Goal: Navigation & Orientation: Find specific page/section

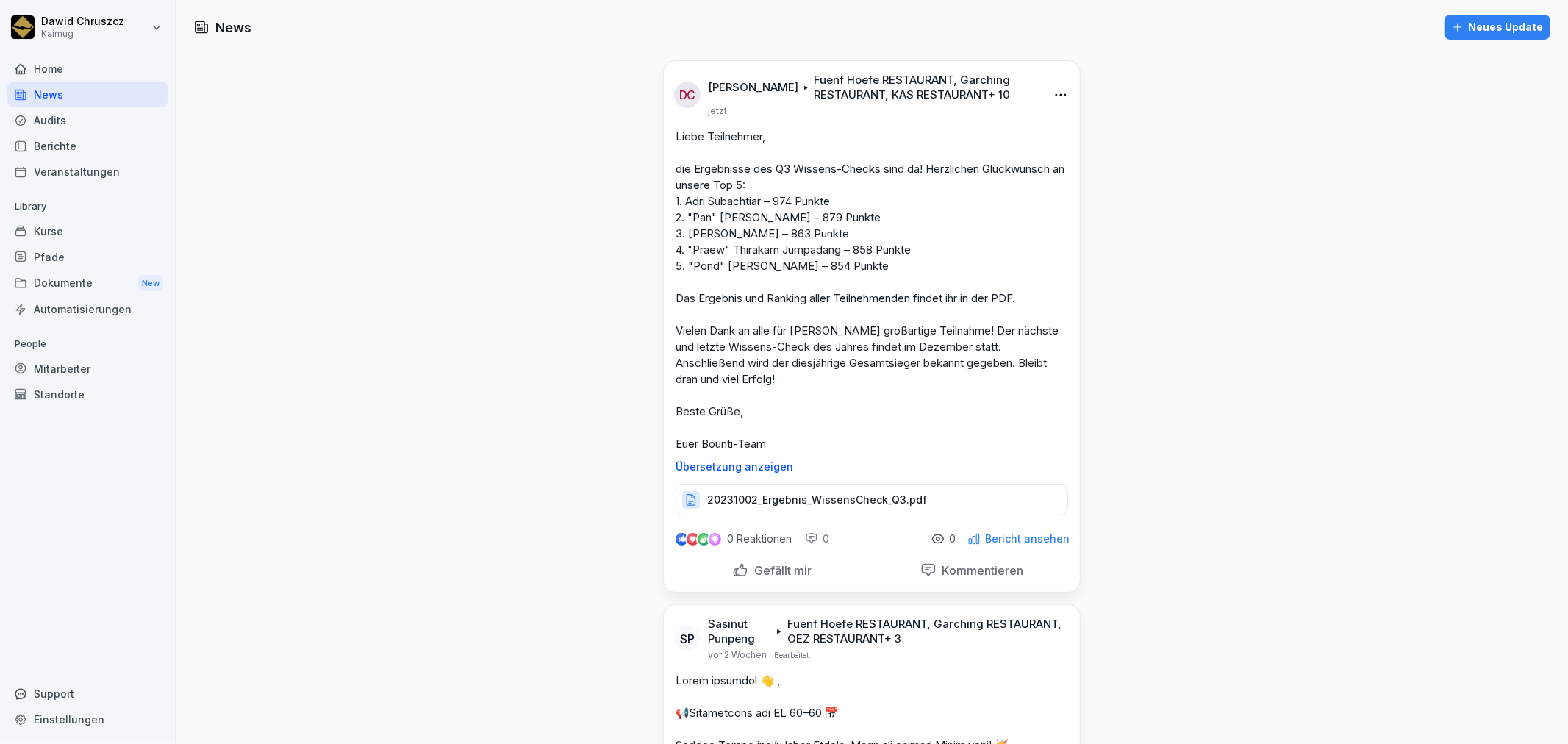
click at [76, 138] on div "Berichte" at bounding box center [87, 146] width 160 height 26
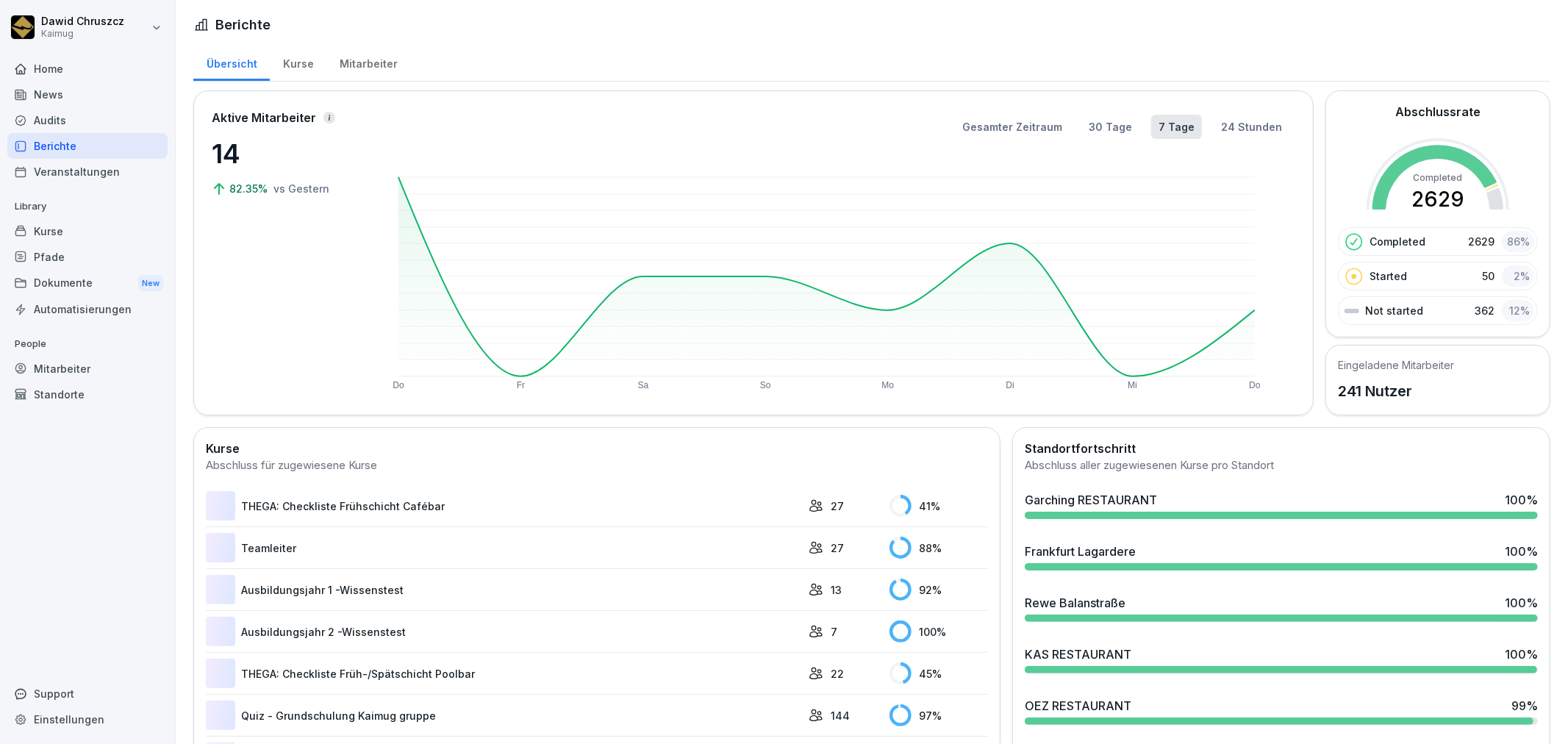
click at [74, 113] on div "Audits" at bounding box center [87, 120] width 160 height 26
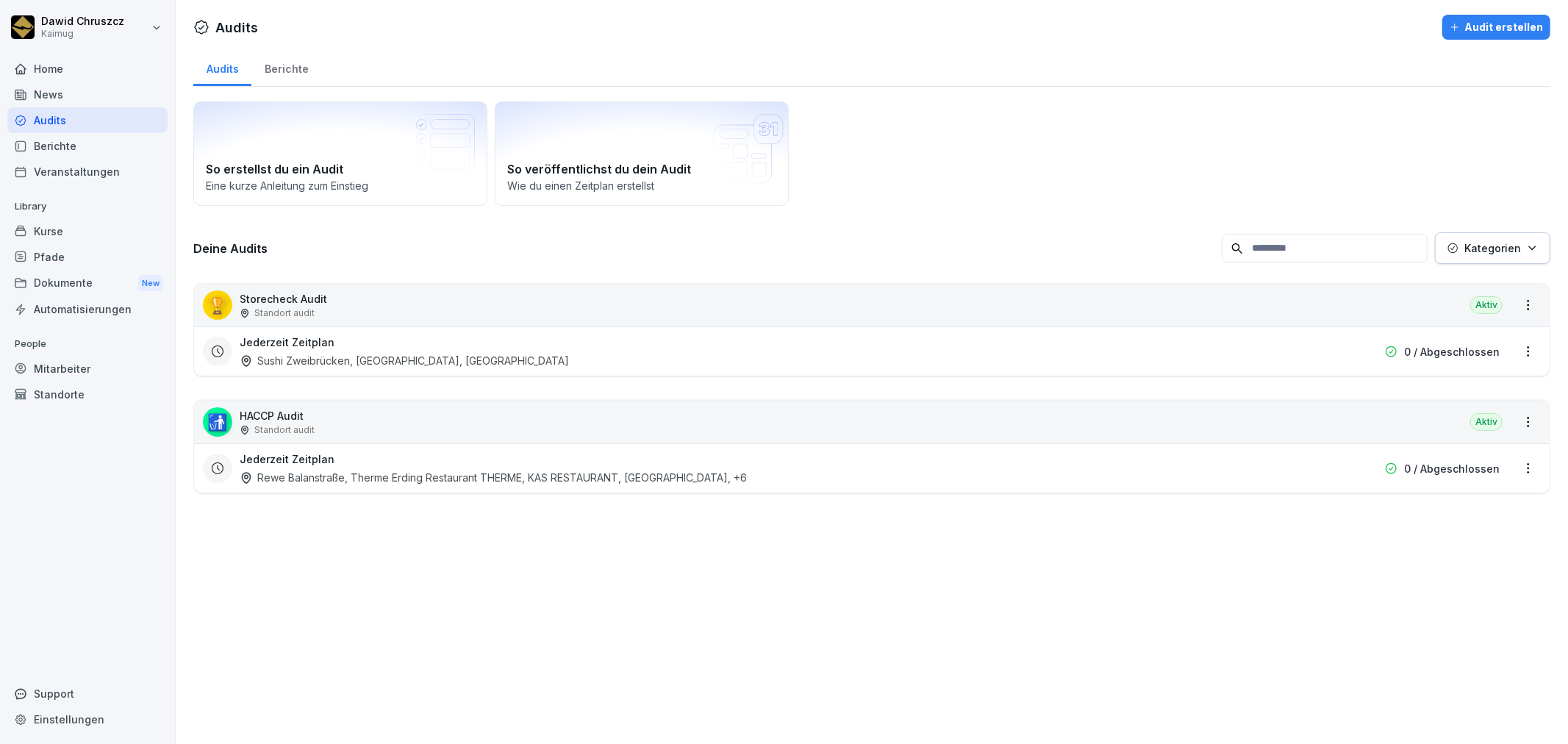
click at [292, 56] on div "Berichte" at bounding box center [286, 67] width 70 height 38
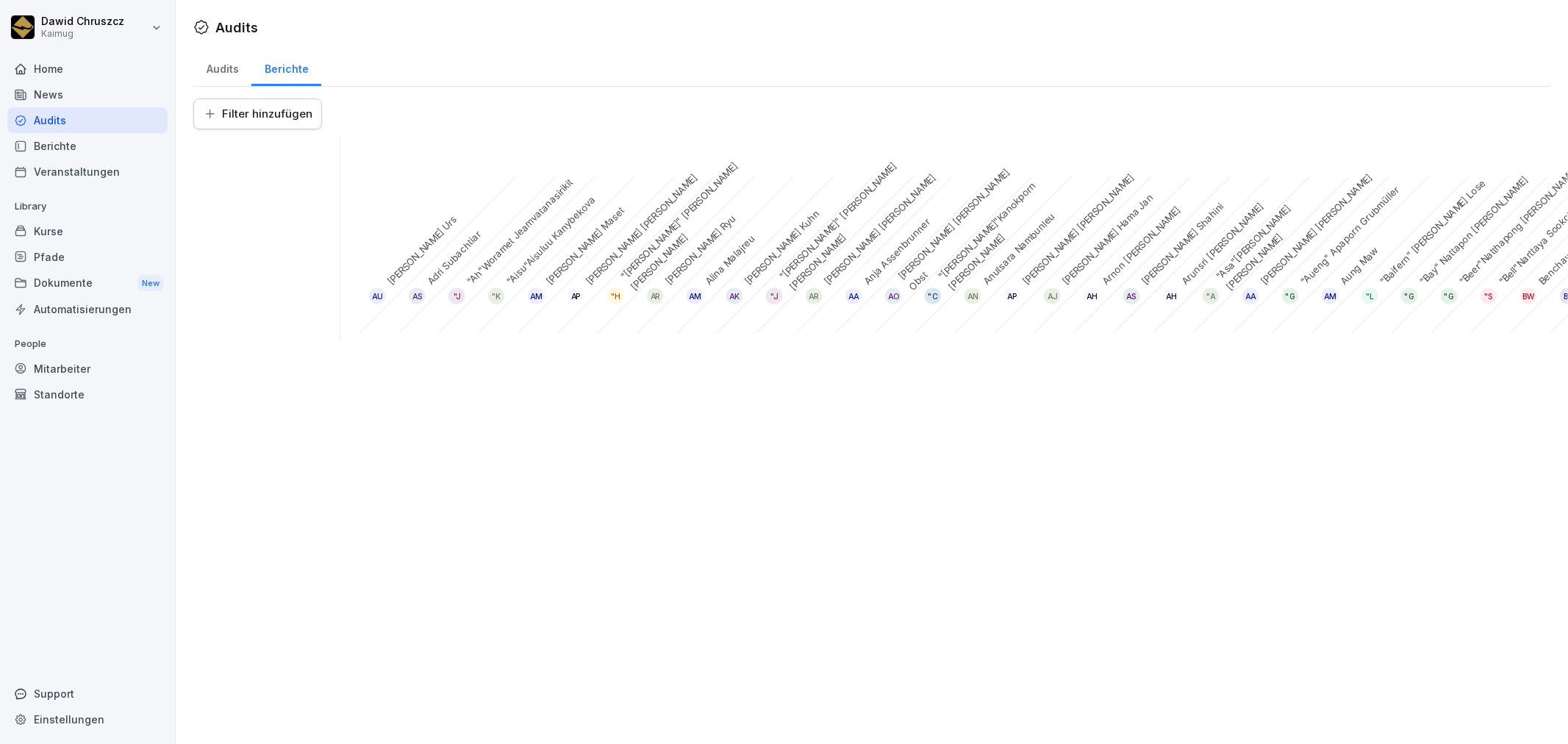
click at [237, 63] on div "Audits" at bounding box center [222, 67] width 58 height 38
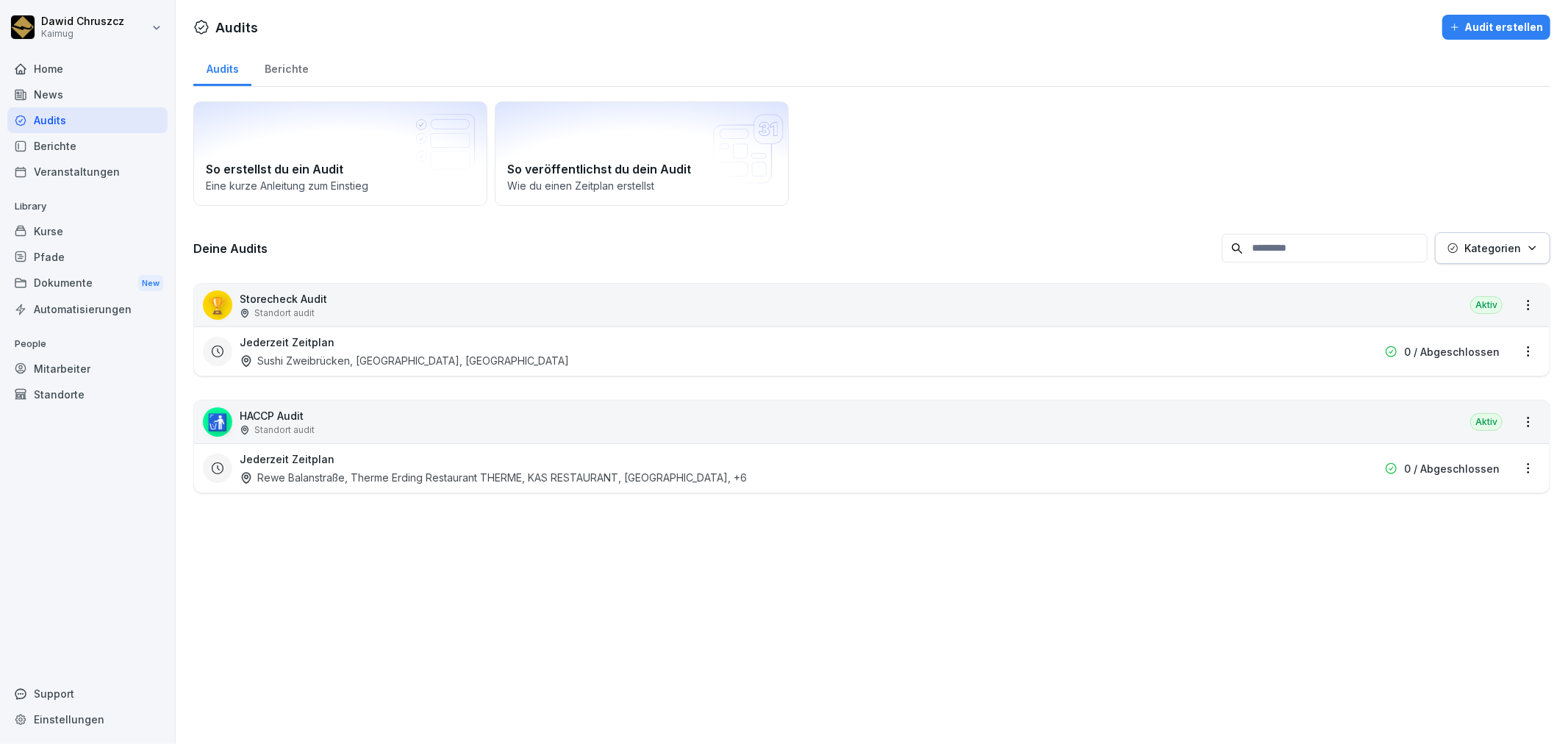
click at [1012, 589] on div "Audits Audit erstellen Audits Berichte So erstellst du ein Audit Eine kurze Anl…" at bounding box center [871, 372] width 1393 height 744
click at [291, 70] on div "Berichte" at bounding box center [286, 67] width 70 height 38
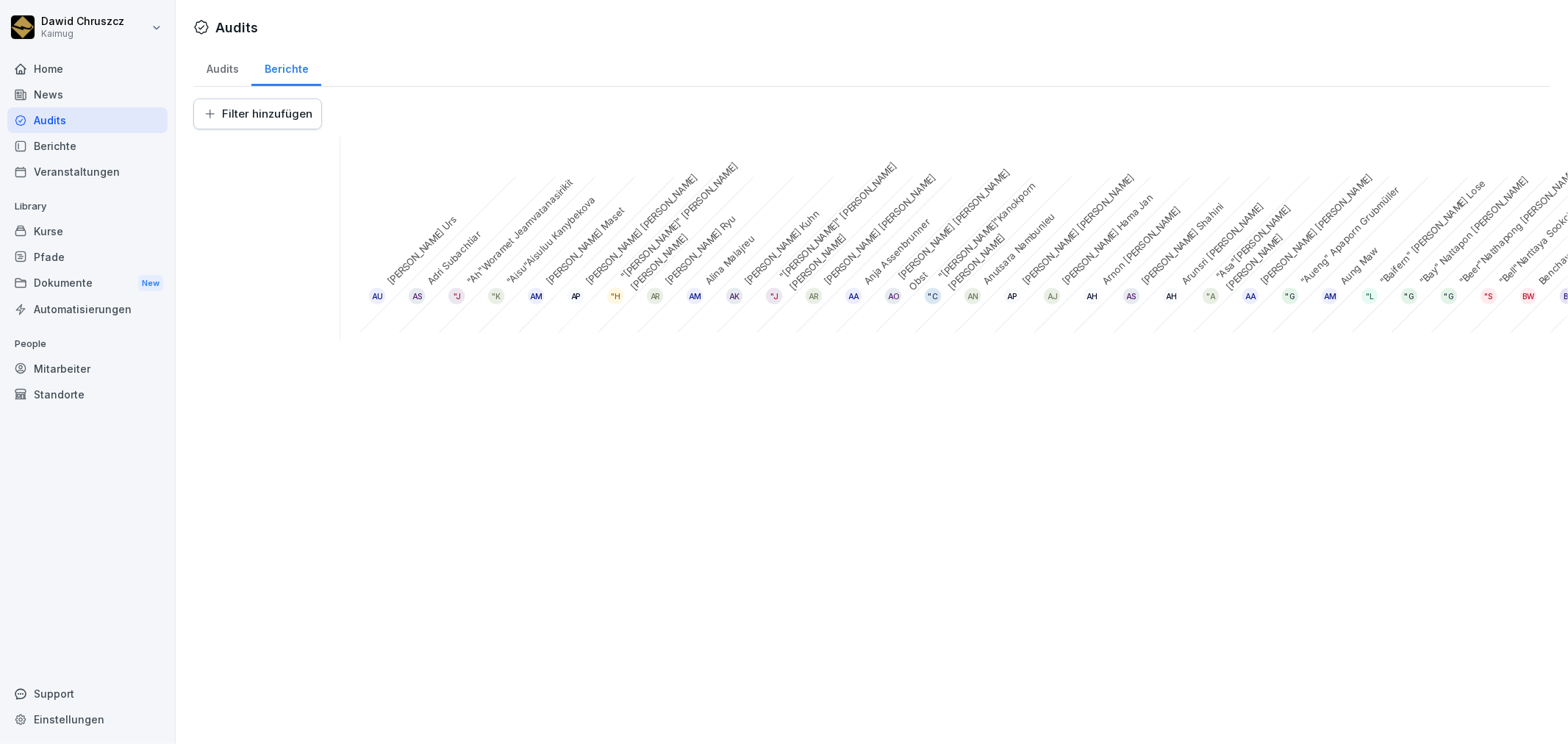
drag, startPoint x: 256, startPoint y: 730, endPoint x: 266, endPoint y: 733, distance: 10.4
click at [266, 733] on div "Audits Audits Berichte Filter hinzufügen AU [PERSON_NAME] AS [PERSON_NAME] "J "…" at bounding box center [871, 372] width 1393 height 744
click at [54, 113] on div "Audits" at bounding box center [87, 120] width 160 height 26
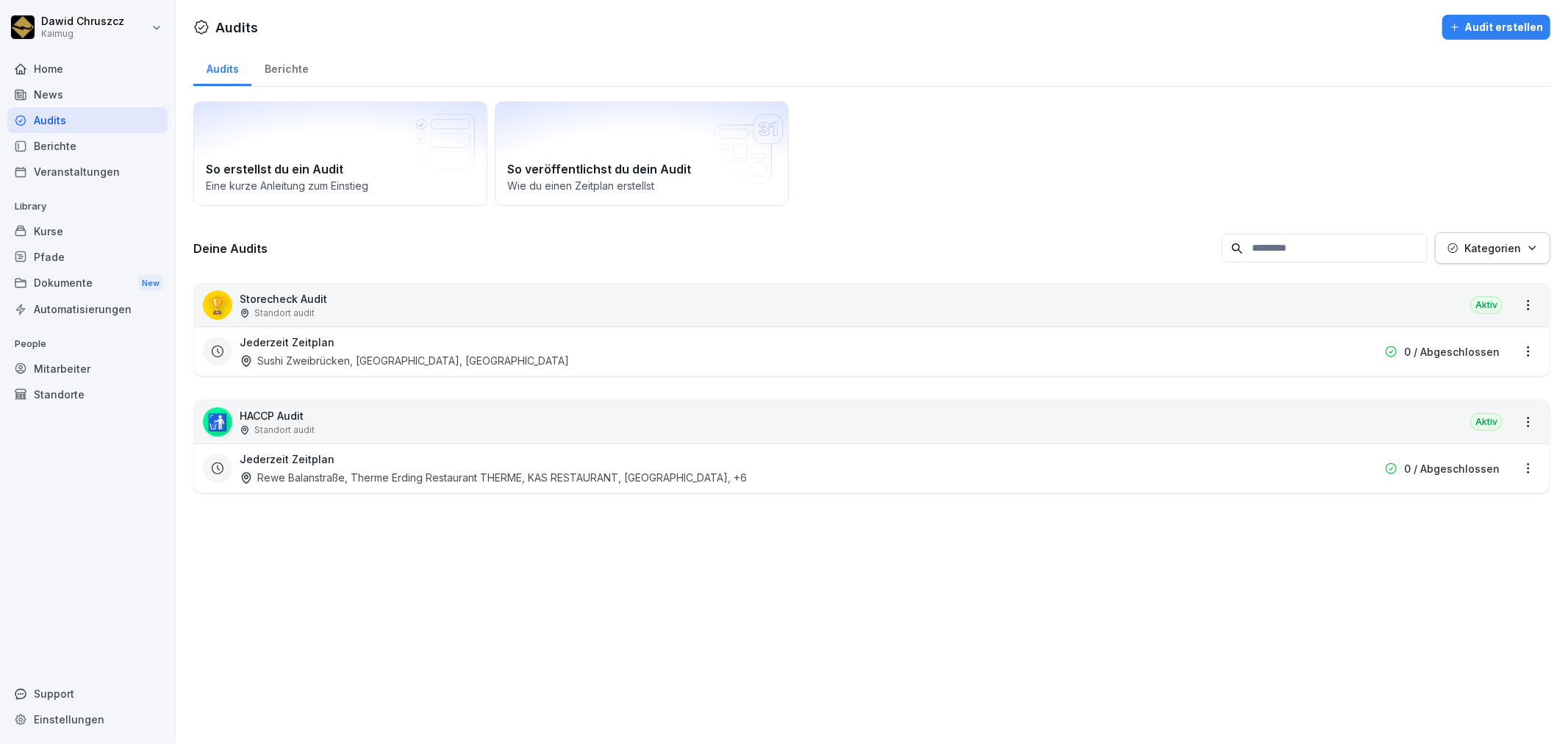
drag, startPoint x: 1111, startPoint y: 634, endPoint x: 1103, endPoint y: 664, distance: 31.0
click at [1111, 634] on div "Audits Audit erstellen Audits Berichte So erstellst du ein Audit Eine kurze Anl…" at bounding box center [871, 372] width 1393 height 744
click at [1019, 644] on div "Audits Audit erstellen Audits Berichte So erstellst du ein Audit Eine kurze Anl…" at bounding box center [871, 372] width 1393 height 744
click at [930, 147] on div "So erstellst du ein Audit Eine kurze Anleitung zum Einstieg So veröffentlichst …" at bounding box center [871, 153] width 1357 height 104
